Goal: Find specific page/section: Find specific page/section

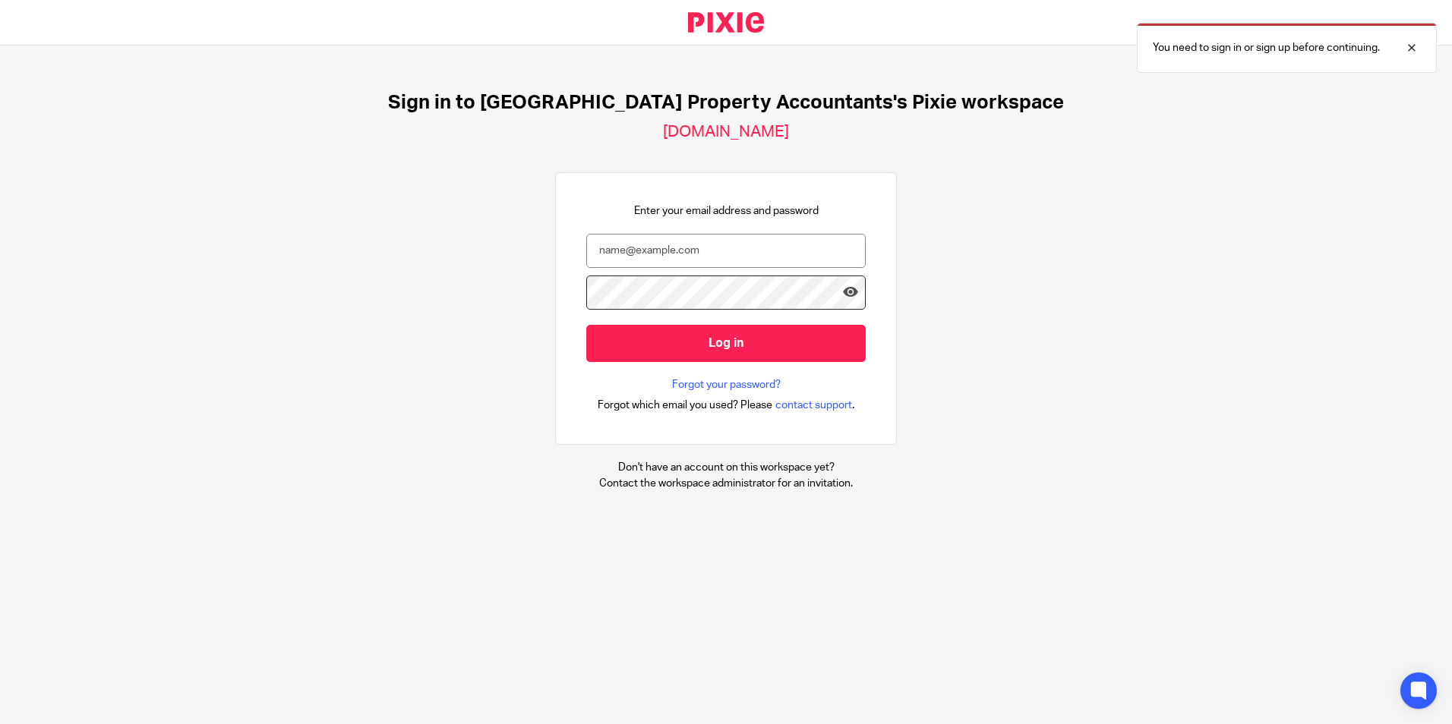
type input "[EMAIL_ADDRESS][DOMAIN_NAME]"
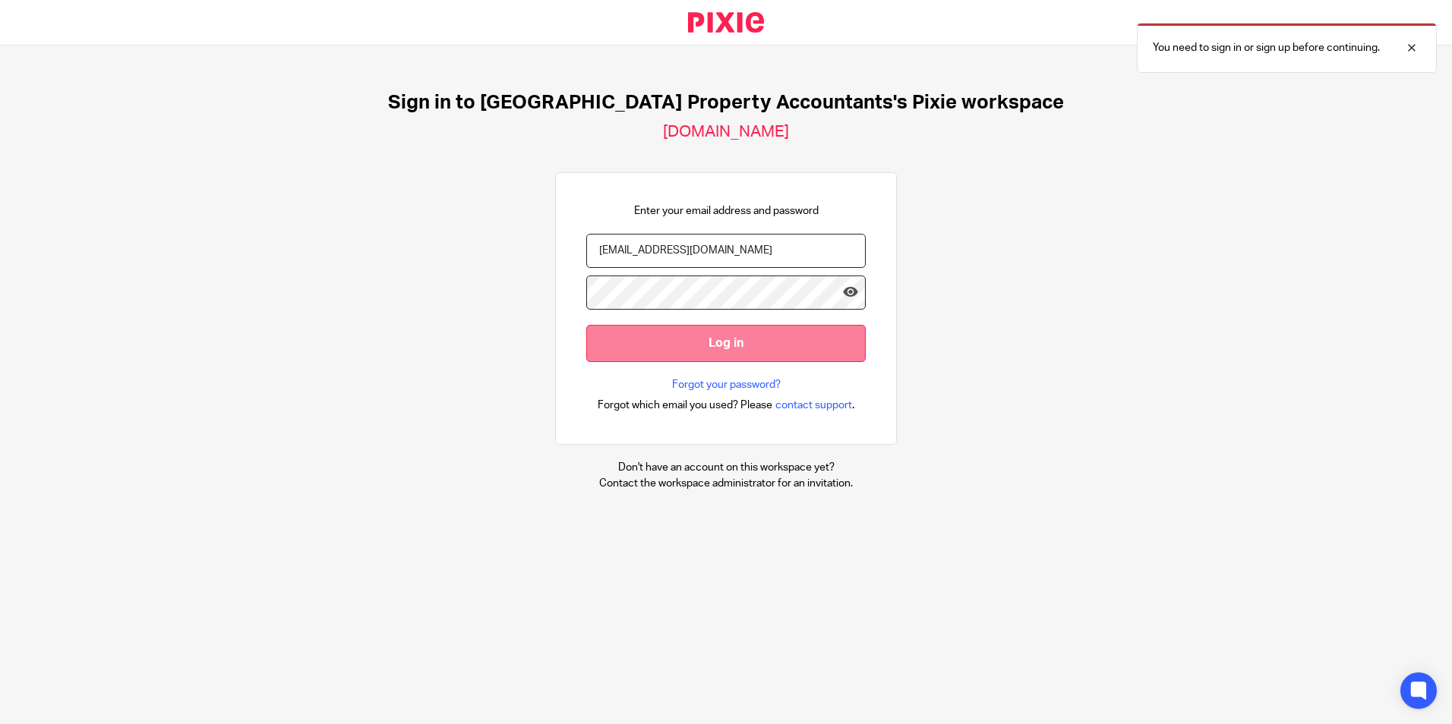
click at [655, 339] on input "Log in" at bounding box center [725, 343] width 279 height 37
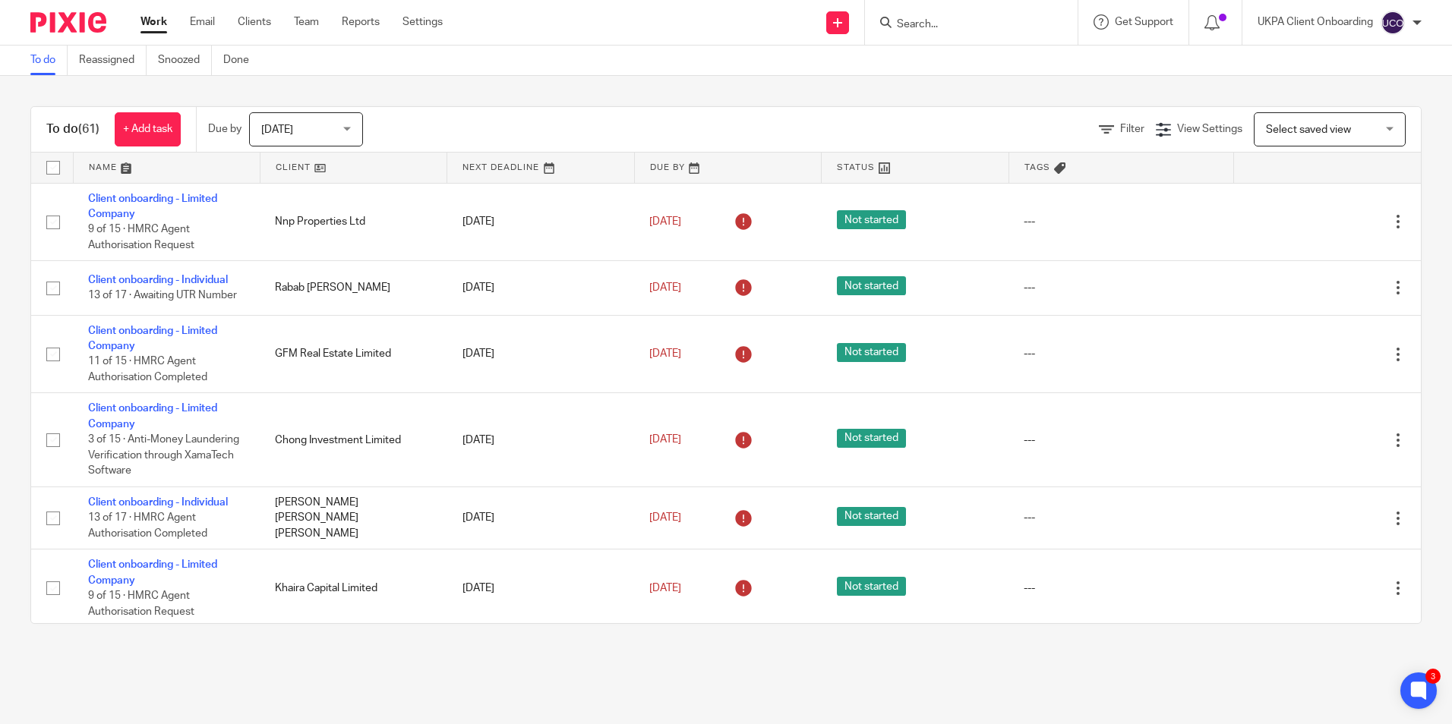
click at [985, 27] on input "Search" at bounding box center [963, 25] width 137 height 14
paste input "[EMAIL_ADDRESS][DOMAIN_NAME]"
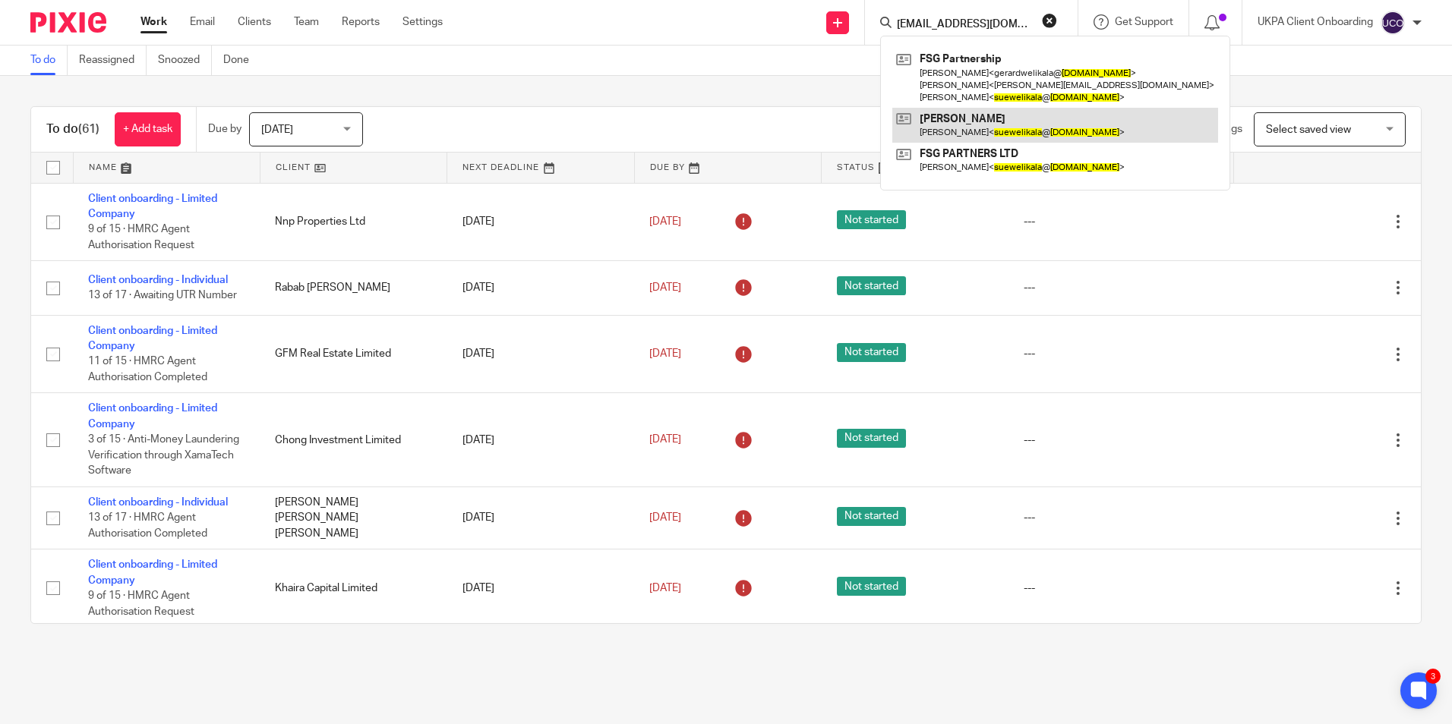
type input "[EMAIL_ADDRESS][DOMAIN_NAME]"
click at [1016, 124] on link at bounding box center [1055, 125] width 326 height 35
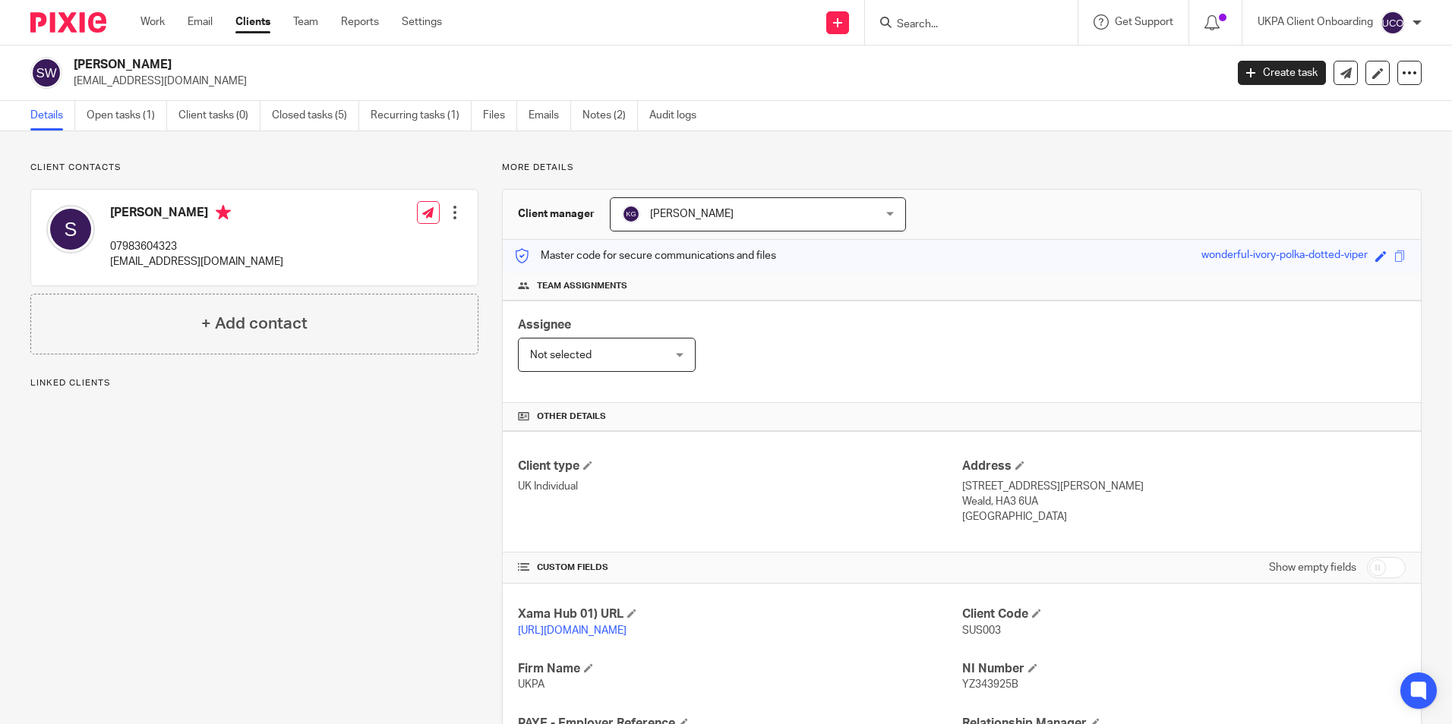
drag, startPoint x: 136, startPoint y: 109, endPoint x: 339, endPoint y: 153, distance: 207.6
click at [136, 109] on link "Open tasks (1)" at bounding box center [127, 116] width 80 height 30
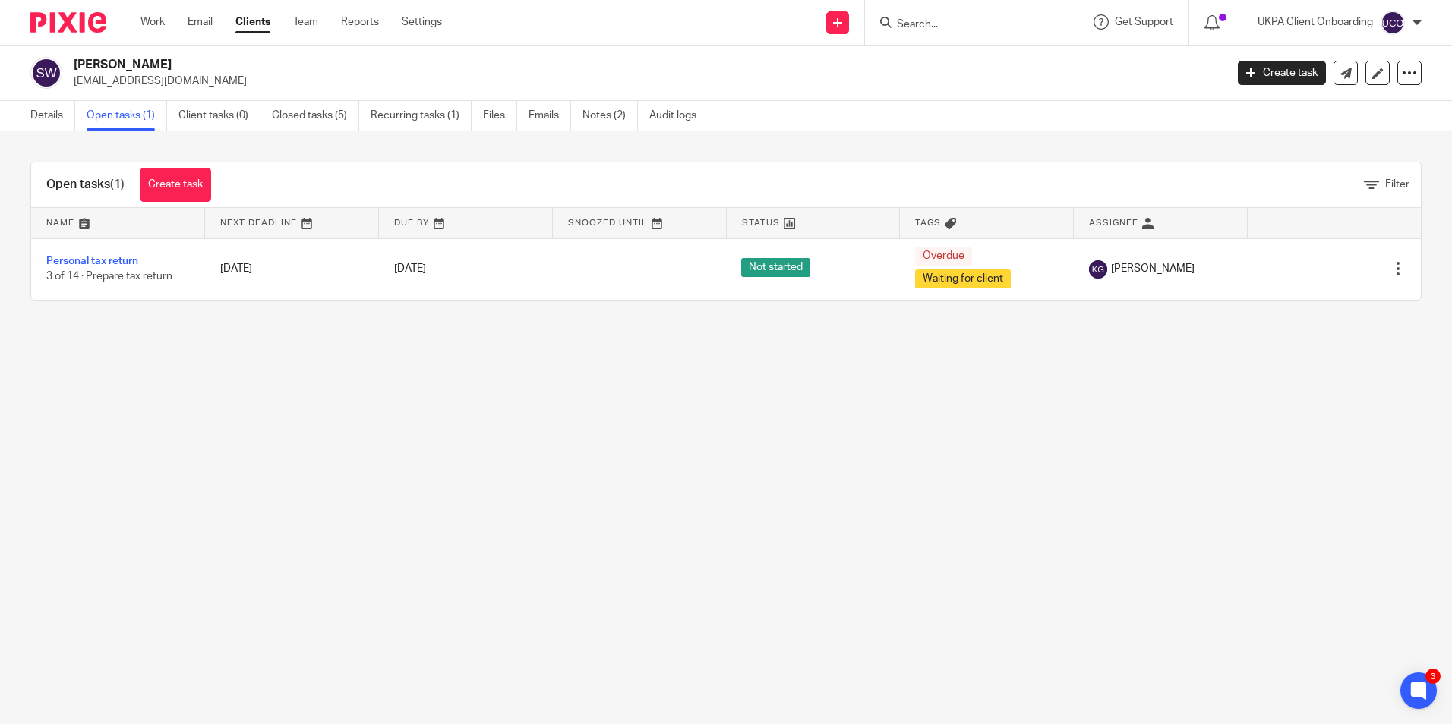
click at [979, 24] on input "Search" at bounding box center [963, 25] width 137 height 14
paste input "[EMAIL_ADDRESS][DOMAIN_NAME]"
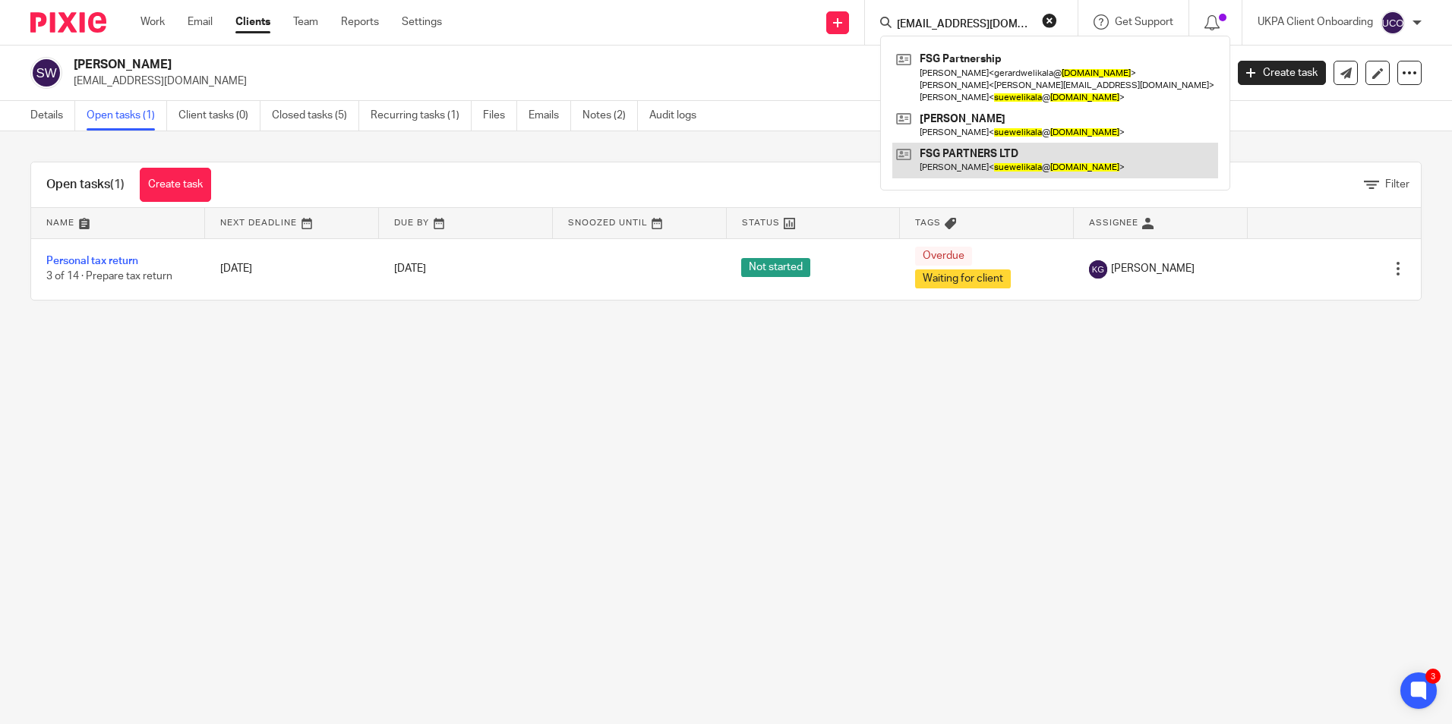
type input "[EMAIL_ADDRESS][DOMAIN_NAME]"
click at [982, 157] on link at bounding box center [1055, 160] width 326 height 35
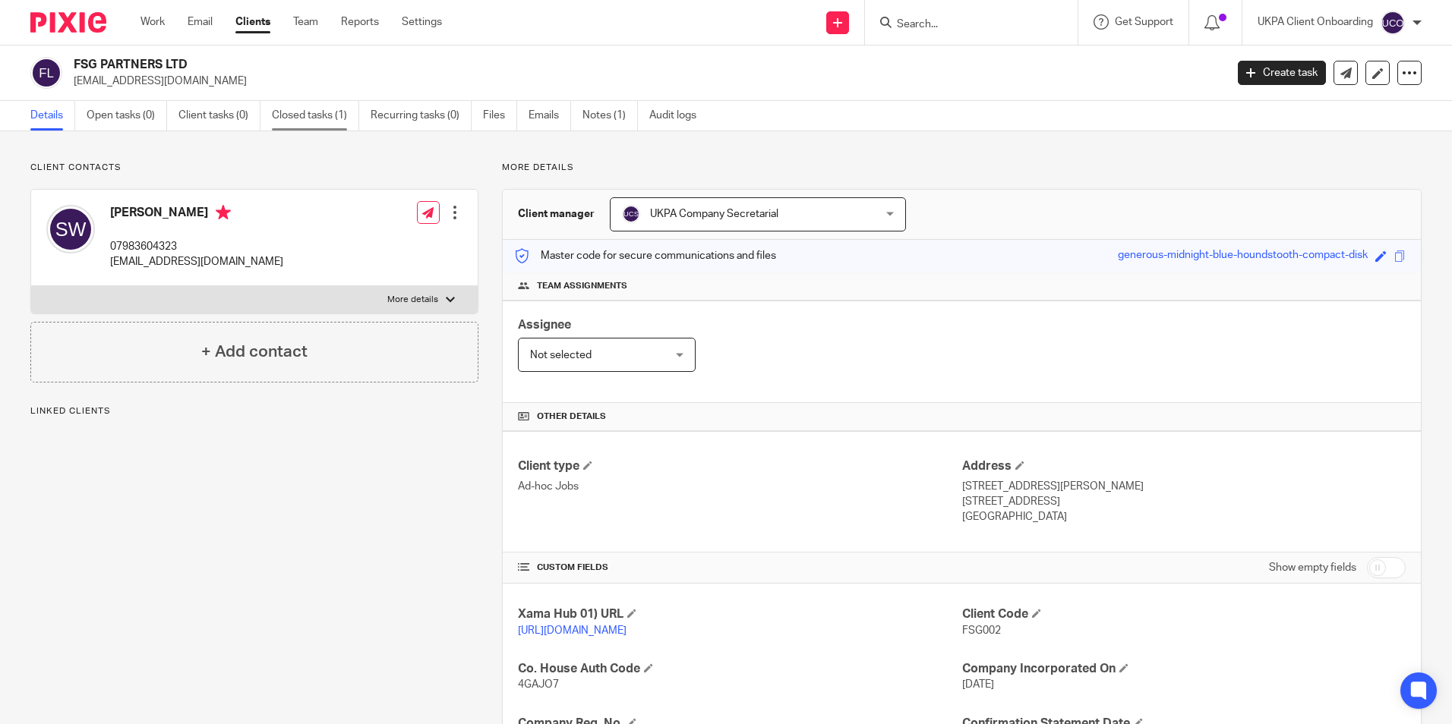
click at [339, 116] on link "Closed tasks (1)" at bounding box center [315, 116] width 87 height 30
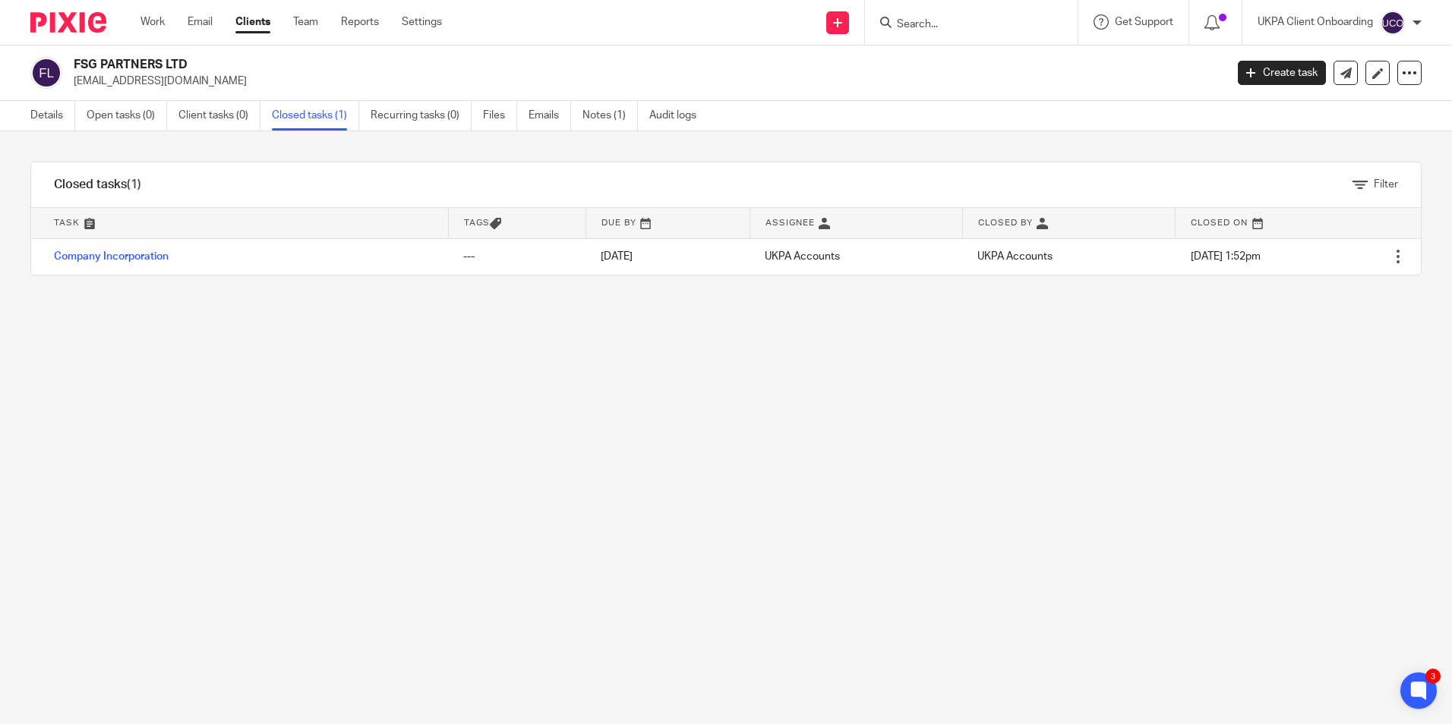
drag, startPoint x: 178, startPoint y: 67, endPoint x: 76, endPoint y: 64, distance: 101.8
click at [69, 64] on div "FSG PARTNERS LTD [EMAIL_ADDRESS][DOMAIN_NAME]" at bounding box center [622, 73] width 1184 height 32
